Goal: Navigation & Orientation: Find specific page/section

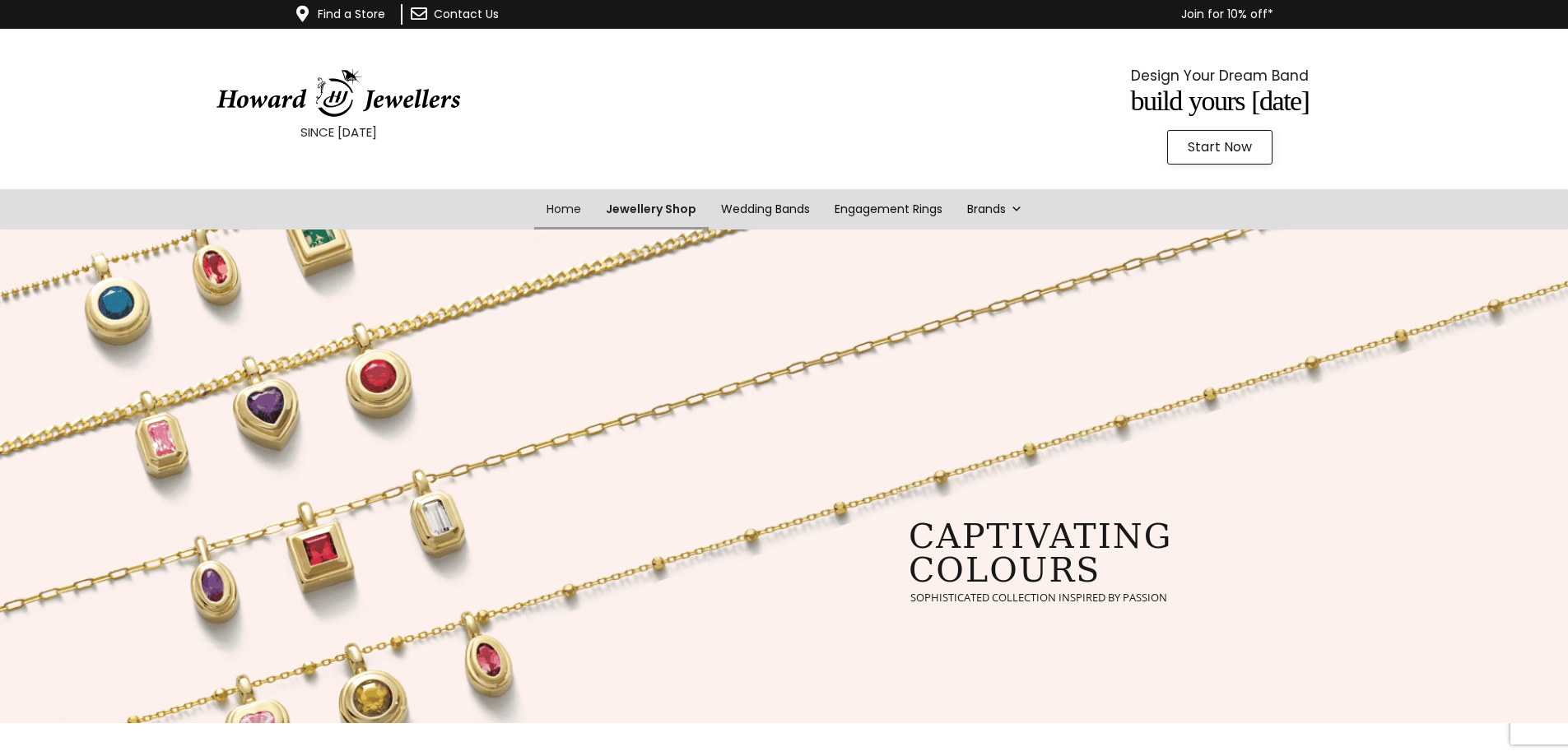
click at [662, 209] on link "Jewellery Shop" at bounding box center [651, 209] width 115 height 40
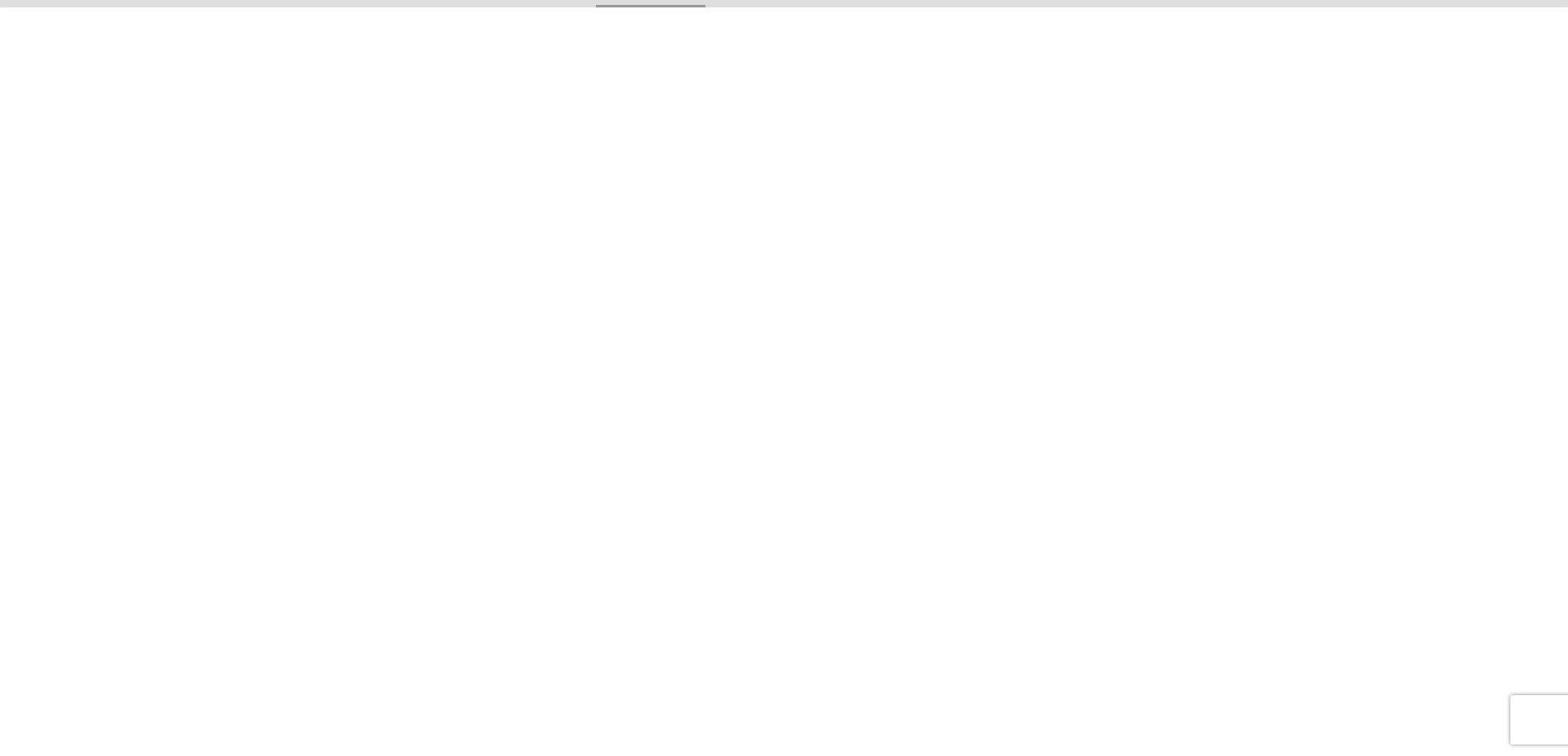
scroll to position [237, 0]
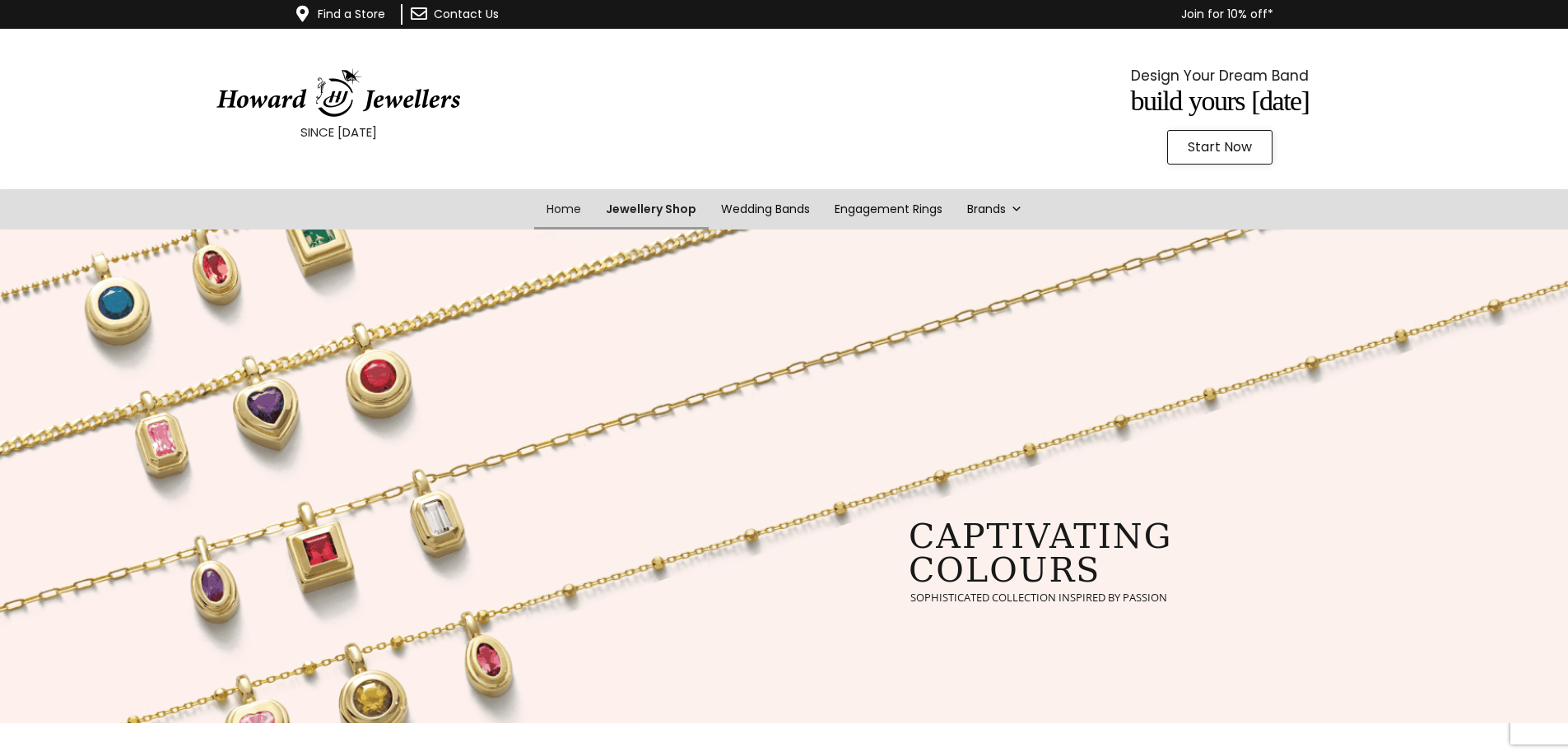
click at [647, 205] on link "Jewellery Shop" at bounding box center [651, 209] width 115 height 40
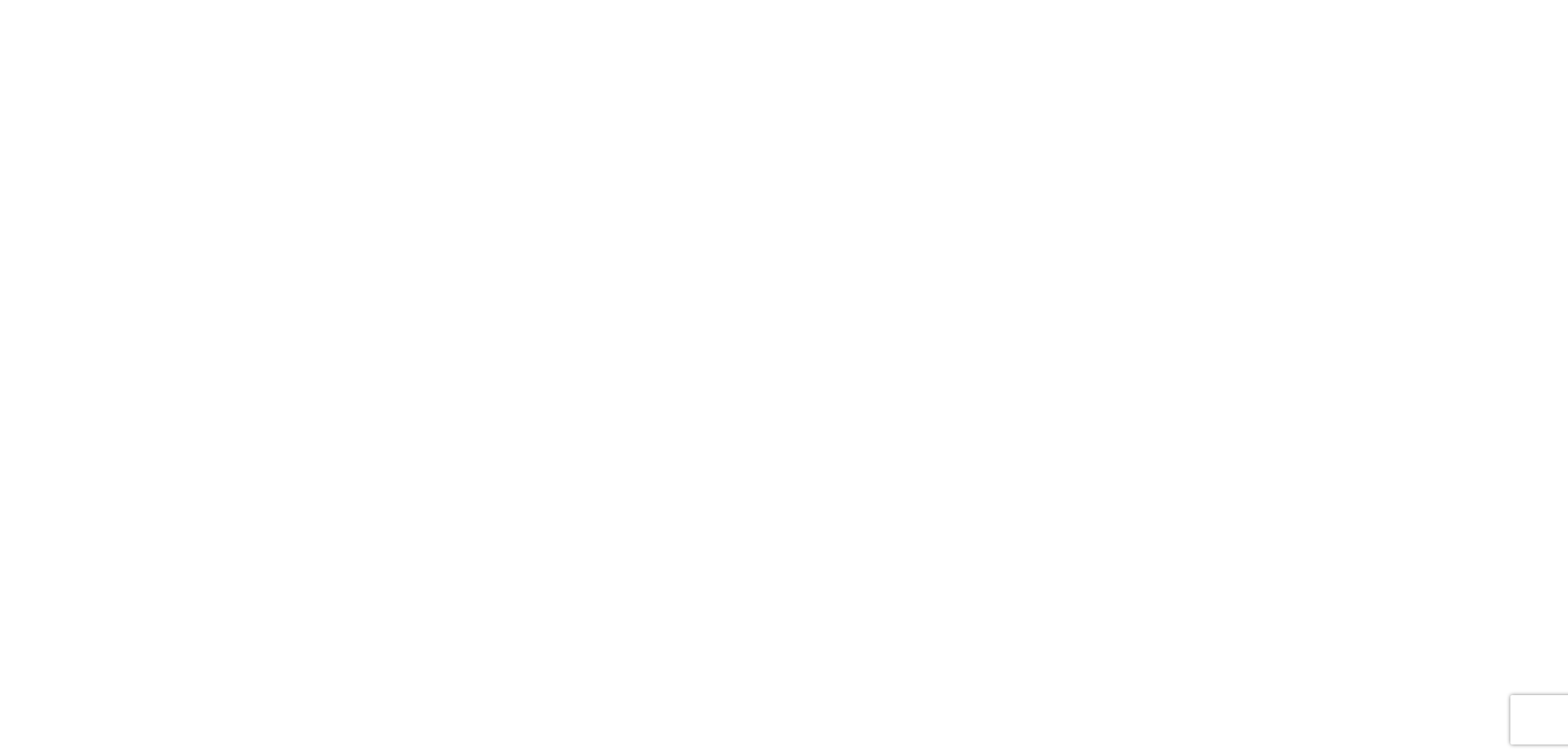
scroll to position [237, 0]
